Goal: Find specific page/section: Find specific page/section

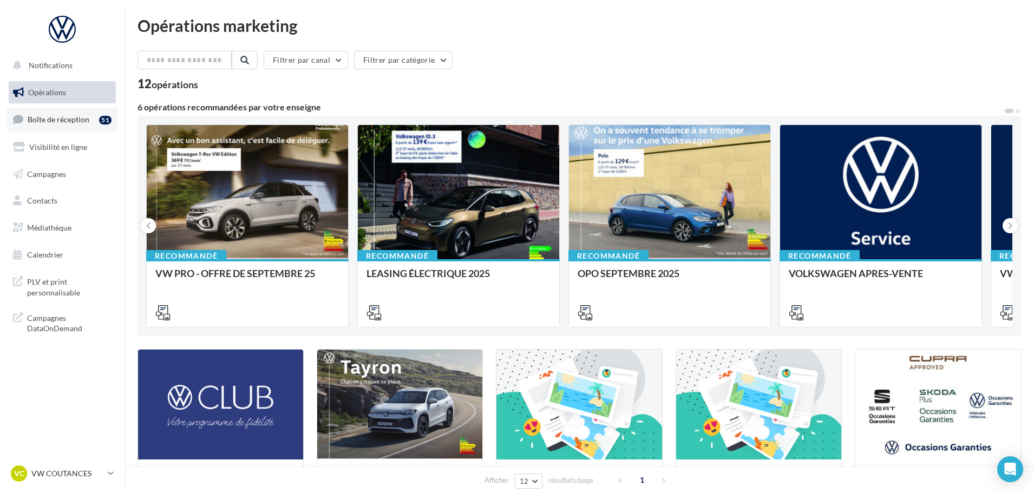
click at [71, 113] on link "Boîte de réception 51" at bounding box center [61, 119] width 111 height 23
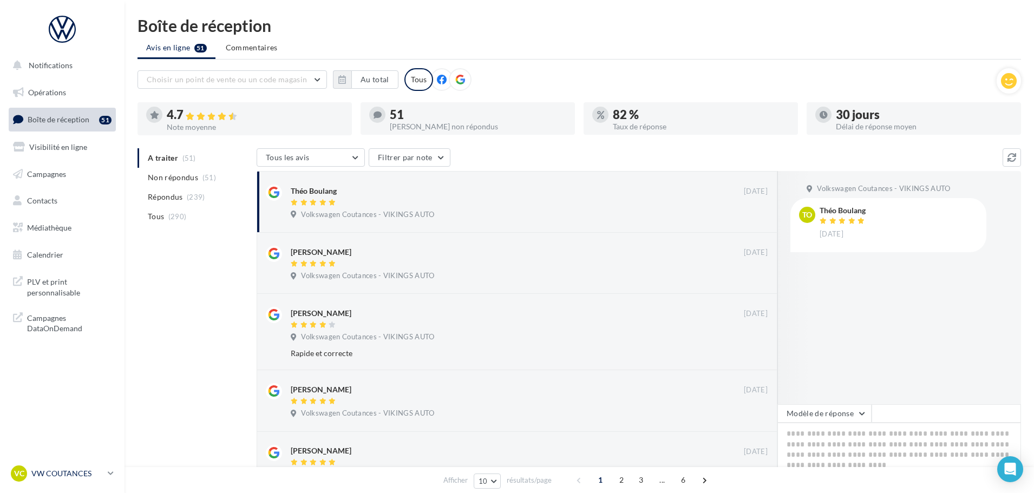
click at [94, 475] on p "VW COUTANCES" at bounding box center [67, 473] width 72 height 11
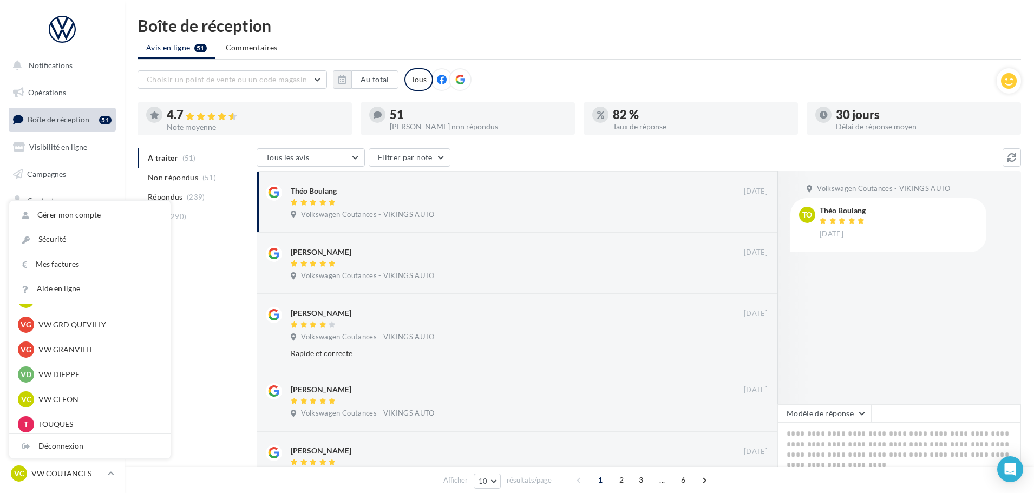
scroll to position [325, 0]
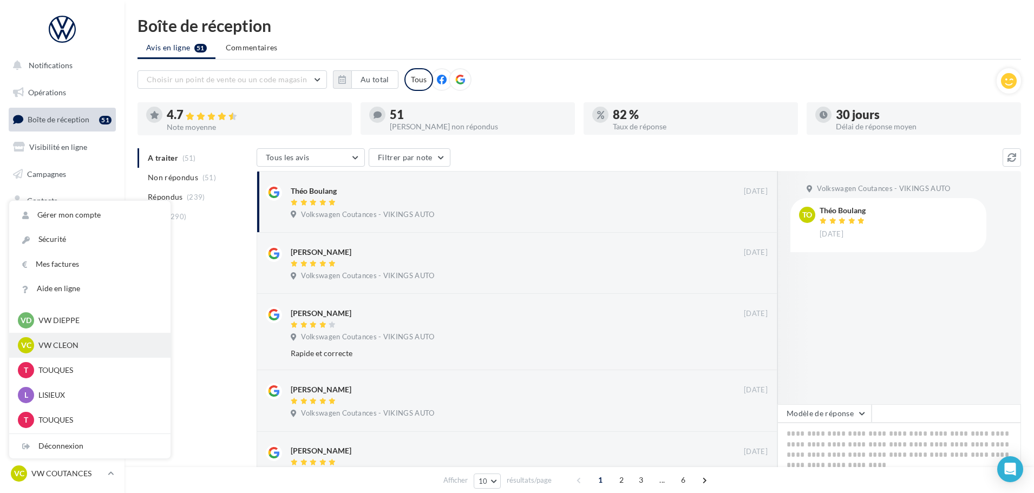
click at [62, 344] on p "VW CLEON" at bounding box center [97, 345] width 119 height 11
